Goal: Task Accomplishment & Management: Manage account settings

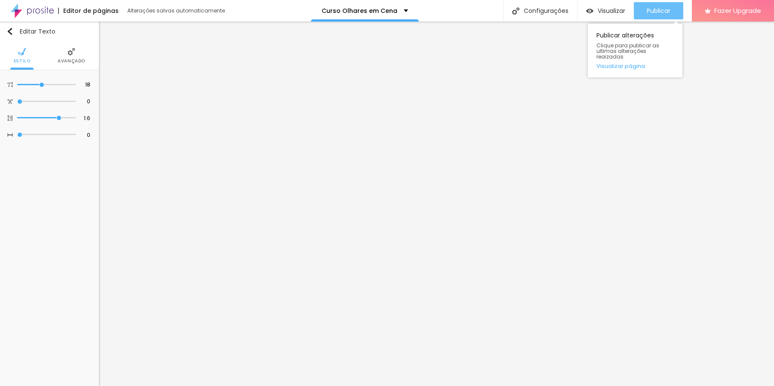
click at [657, 7] on span "Publicar" at bounding box center [659, 10] width 24 height 7
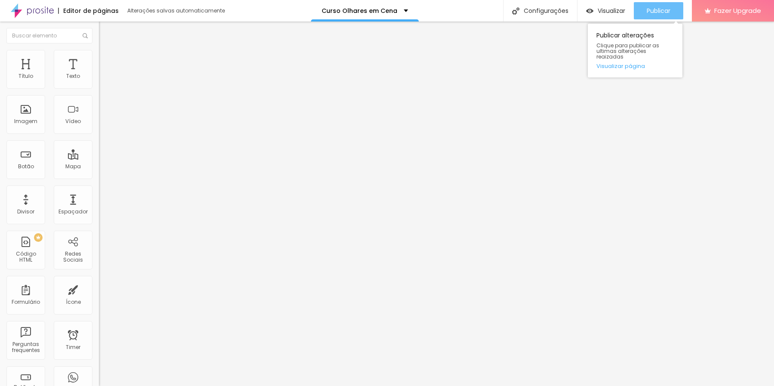
click at [644, 16] on button "Publicar" at bounding box center [658, 10] width 49 height 17
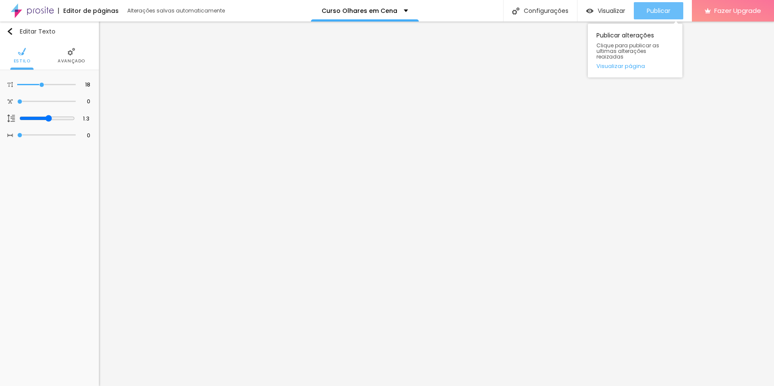
click at [647, 13] on span "Publicar" at bounding box center [659, 10] width 24 height 7
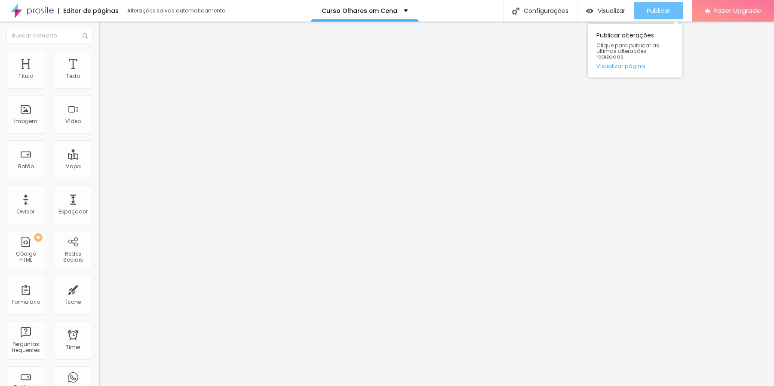
click at [665, 7] on span "Publicar" at bounding box center [659, 10] width 24 height 7
click at [662, 11] on span "Publicar" at bounding box center [659, 10] width 24 height 7
click at [662, 12] on span "Publicar" at bounding box center [659, 10] width 24 height 7
click at [663, 12] on span "Publicar" at bounding box center [659, 10] width 24 height 7
click at [648, 14] on span "Publicar" at bounding box center [659, 10] width 24 height 7
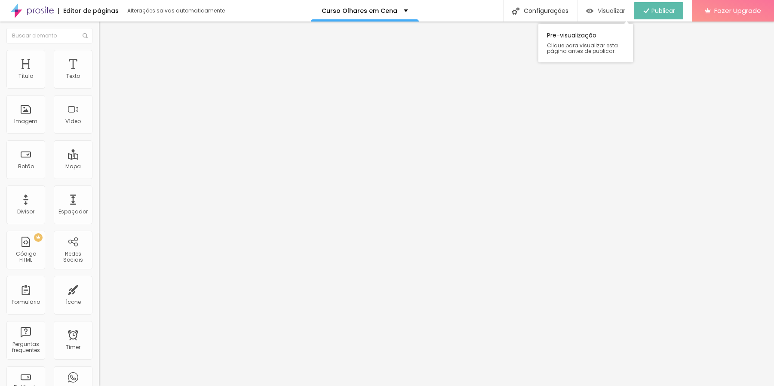
click at [613, 13] on span "Visualizar" at bounding box center [612, 10] width 28 height 7
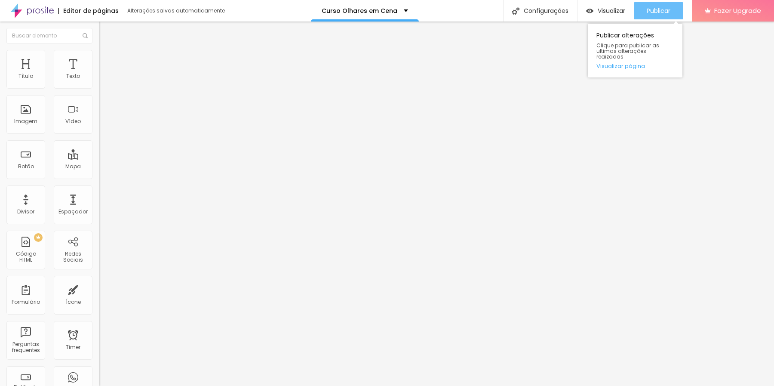
click at [653, 7] on span "Publicar" at bounding box center [659, 10] width 24 height 7
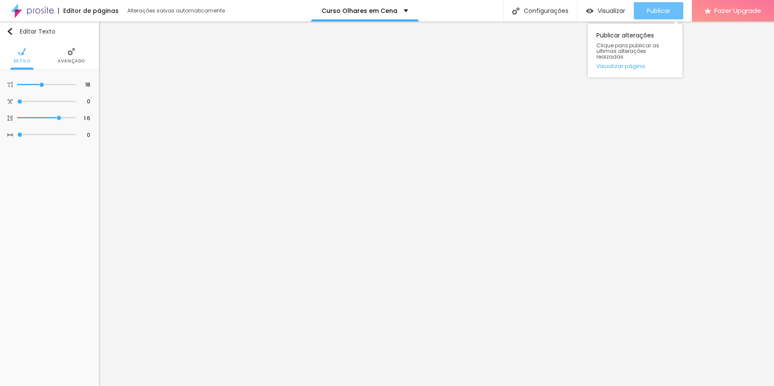
click at [656, 12] on span "Publicar" at bounding box center [659, 10] width 24 height 7
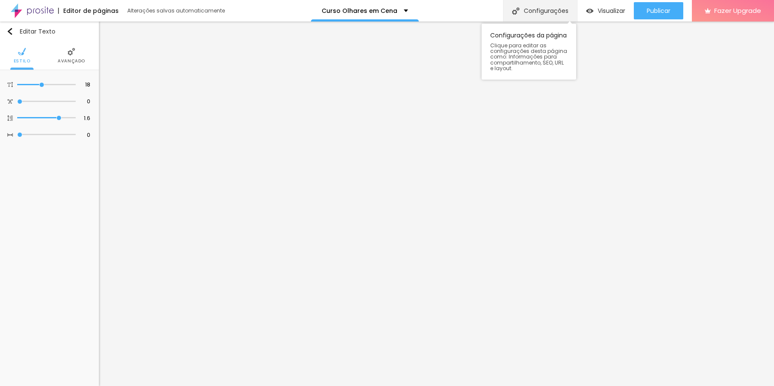
click at [550, 9] on div "Configurações" at bounding box center [540, 10] width 74 height 21
drag, startPoint x: 308, startPoint y: 280, endPoint x: 444, endPoint y: 301, distance: 137.5
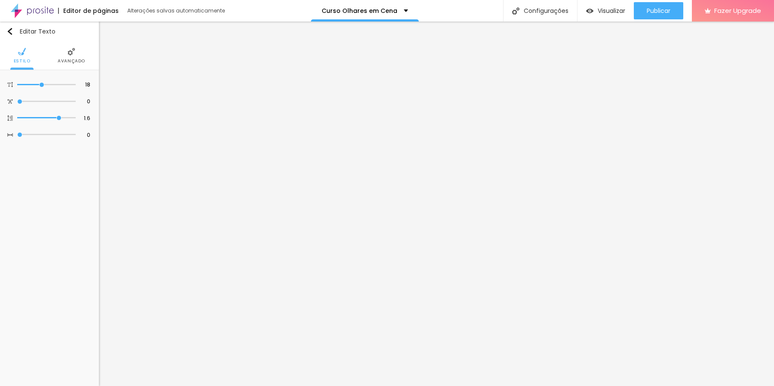
click at [531, 8] on div "Configurações" at bounding box center [540, 10] width 74 height 21
drag, startPoint x: 441, startPoint y: 300, endPoint x: 300, endPoint y: 273, distance: 143.2
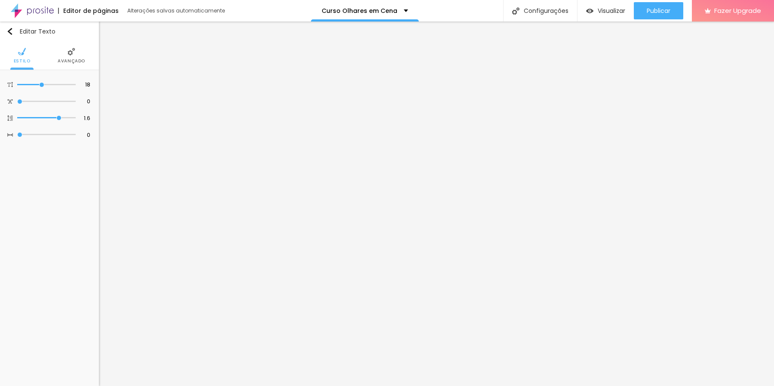
paste textarea "Já imaginou aprender fotografia e vídeo em condições reais de palco, com dançar…"
type textarea "Já imaginou aprender fotografia e vídeo em condições reais de palco, com dançar…"
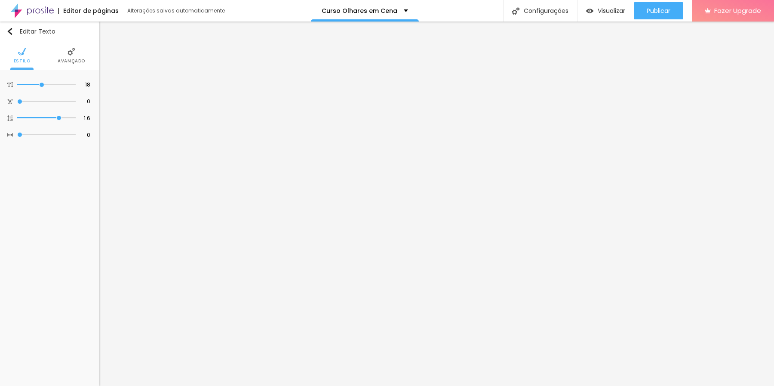
type input "Escola de Fotografia Brownie | Cursos e workshops para você se profissionalizar…"
drag, startPoint x: 308, startPoint y: 237, endPoint x: 464, endPoint y: 266, distance: 158.7
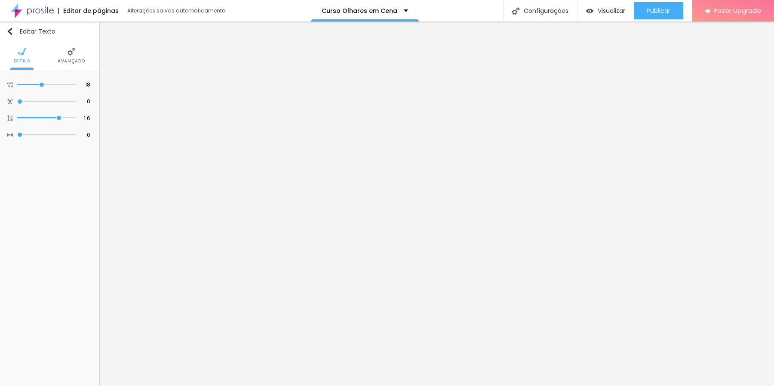
drag, startPoint x: 351, startPoint y: 226, endPoint x: 292, endPoint y: 222, distance: 58.6
paste textarea "O Workshop Olhares em Cena, da Escola Brownie, é uma imersão prática de fotogra…"
type textarea "O Workshop Olhares em Cena, da Escola Brownie, é uma imersão prática de fotogra…"
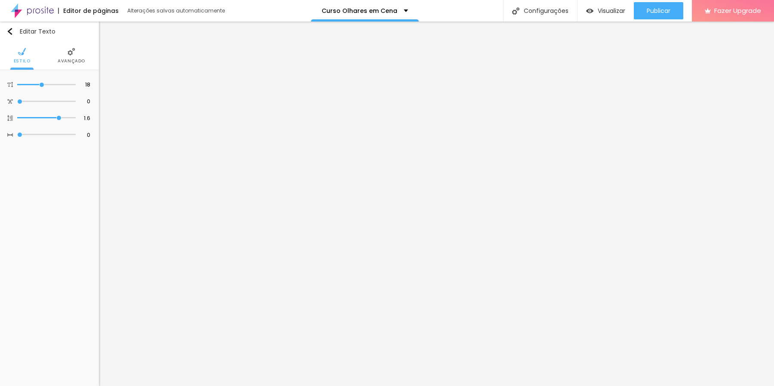
click at [645, 18] on button "Publicar" at bounding box center [658, 10] width 49 height 17
click at [676, 5] on button "Publicar" at bounding box center [658, 10] width 49 height 17
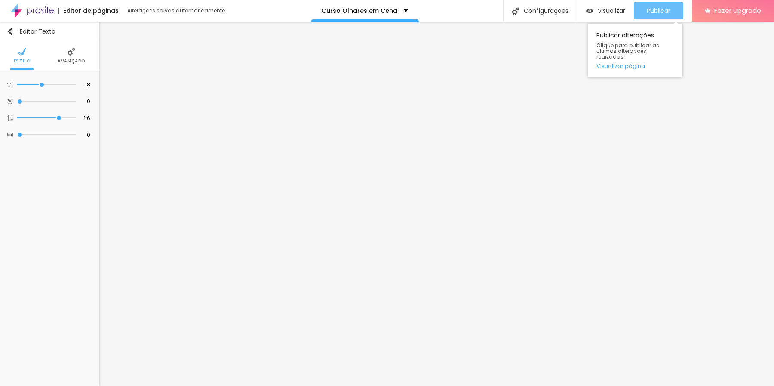
click at [653, 12] on span "Publicar" at bounding box center [659, 10] width 24 height 7
click at [647, 10] on span "Publicar" at bounding box center [659, 10] width 24 height 7
